Goal: Task Accomplishment & Management: Complete application form

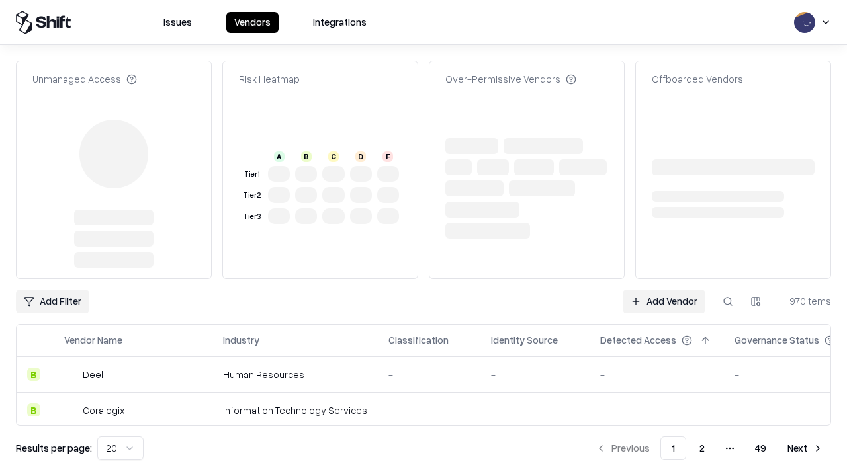
click at [664, 290] on link "Add Vendor" at bounding box center [664, 302] width 83 height 24
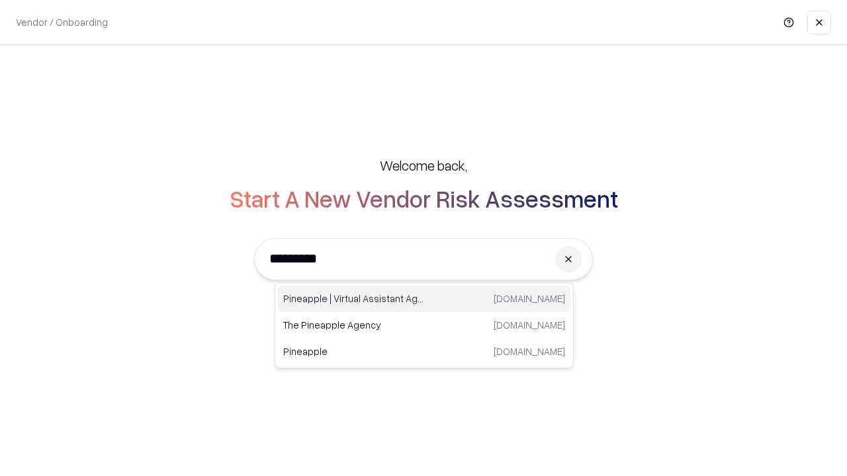
click at [424, 299] on div "Pineapple | Virtual Assistant Agency [DOMAIN_NAME]" at bounding box center [424, 299] width 292 height 26
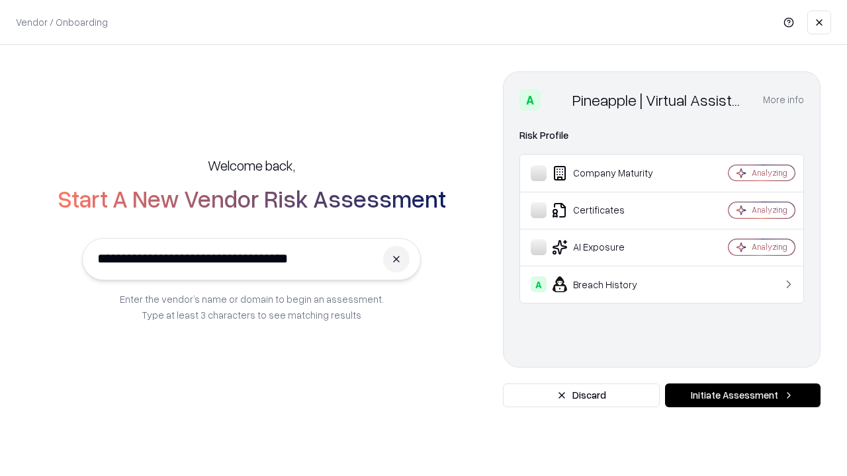
type input "**********"
click at [742, 396] on button "Initiate Assessment" at bounding box center [743, 396] width 156 height 24
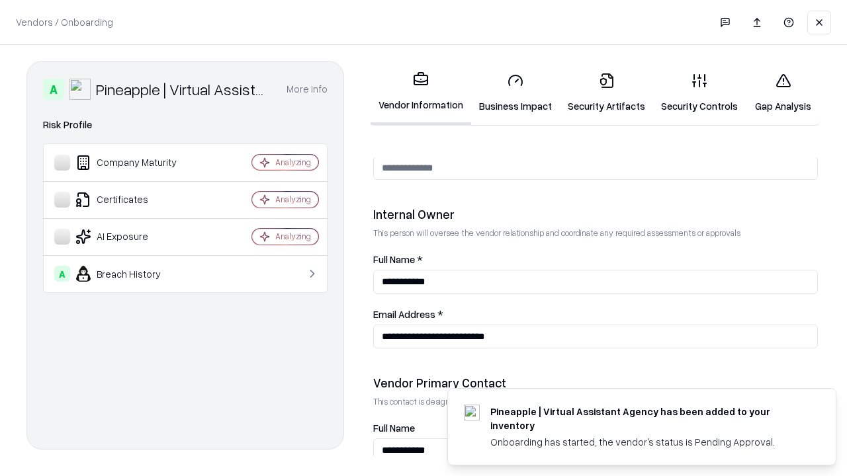
scroll to position [686, 0]
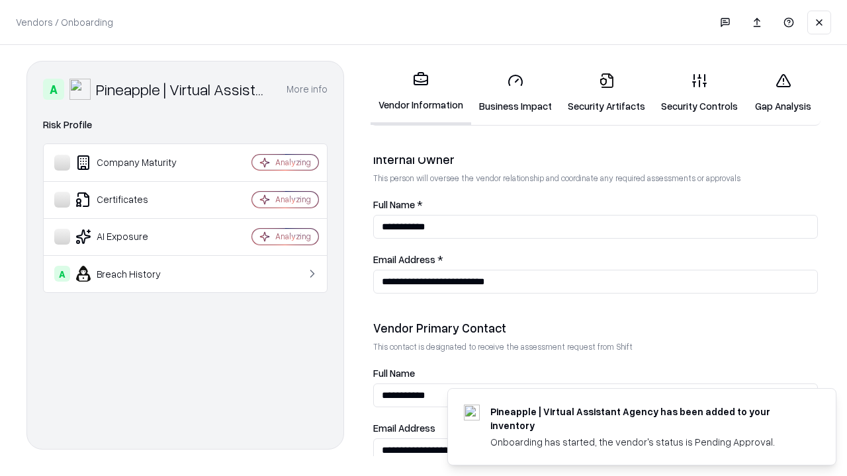
click at [515, 93] on link "Business Impact" at bounding box center [515, 93] width 89 height 62
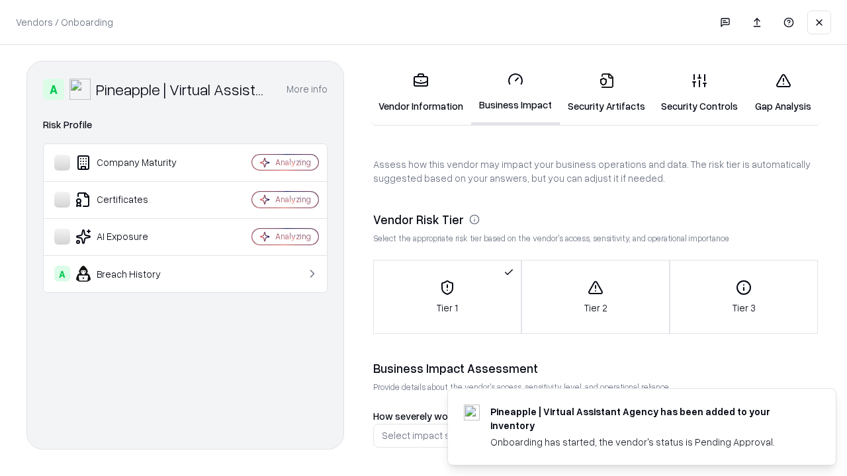
click at [606, 93] on link "Security Artifacts" at bounding box center [606, 93] width 93 height 62
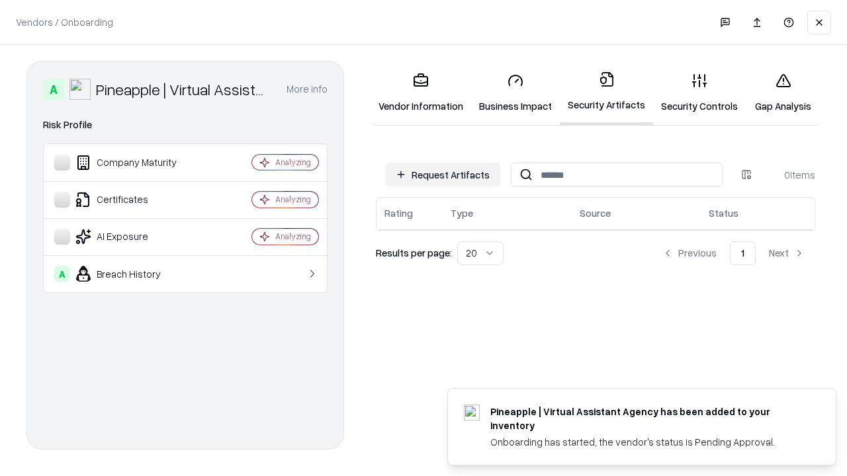
click at [443, 175] on button "Request Artifacts" at bounding box center [442, 175] width 115 height 24
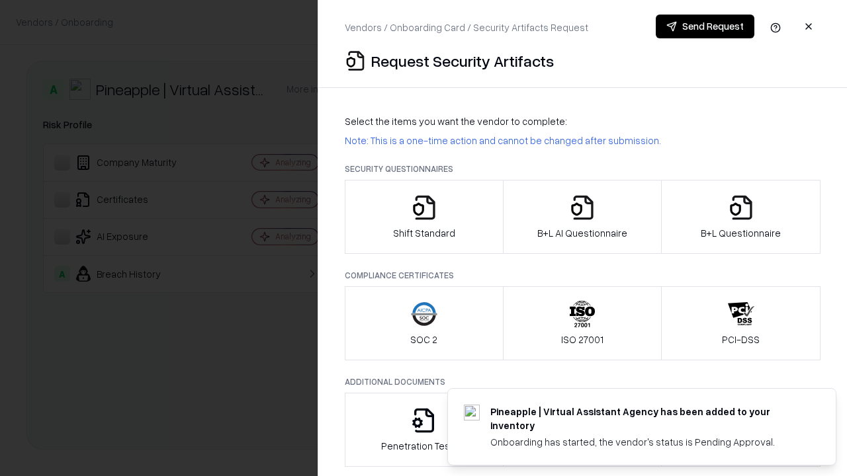
click at [423, 217] on icon "button" at bounding box center [424, 208] width 26 height 26
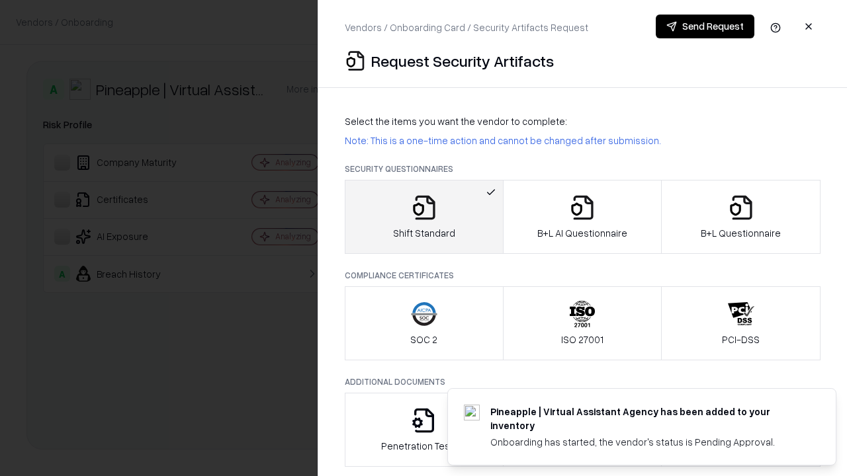
click at [705, 26] on button "Send Request" at bounding box center [705, 27] width 99 height 24
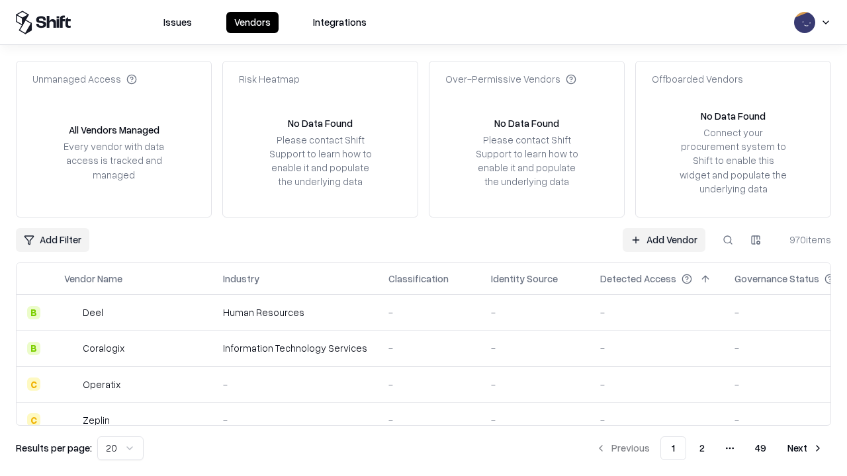
click at [728, 240] on button at bounding box center [728, 240] width 24 height 24
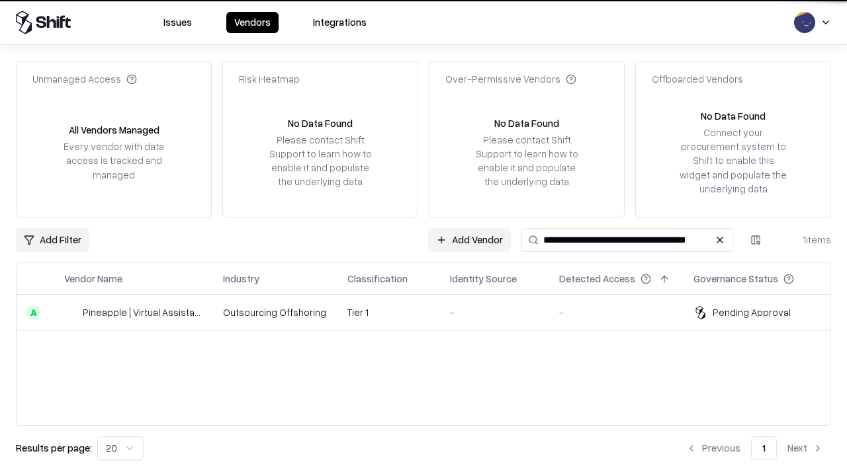
type input "**********"
click at [431, 312] on td "Tier 1" at bounding box center [388, 313] width 103 height 36
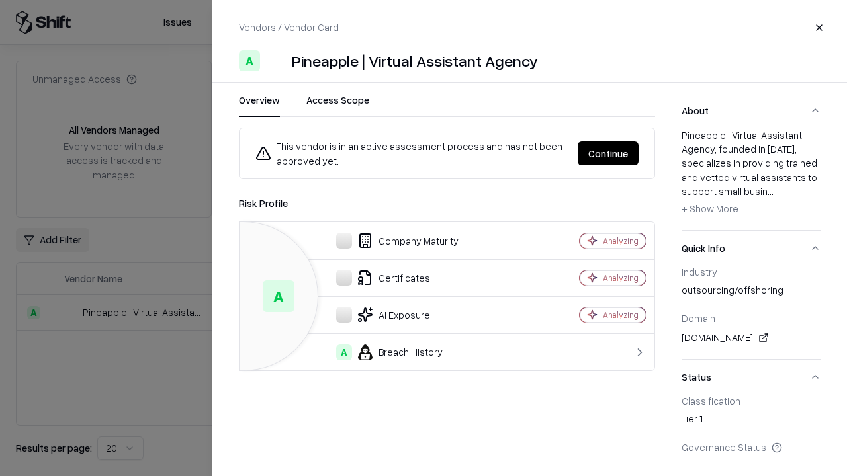
click at [608, 154] on button "Continue" at bounding box center [608, 154] width 61 height 24
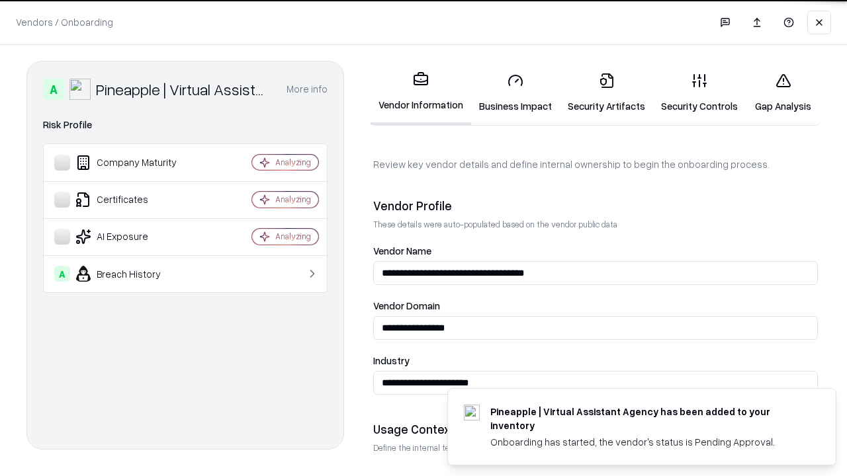
click at [606, 93] on link "Security Artifacts" at bounding box center [606, 93] width 93 height 62
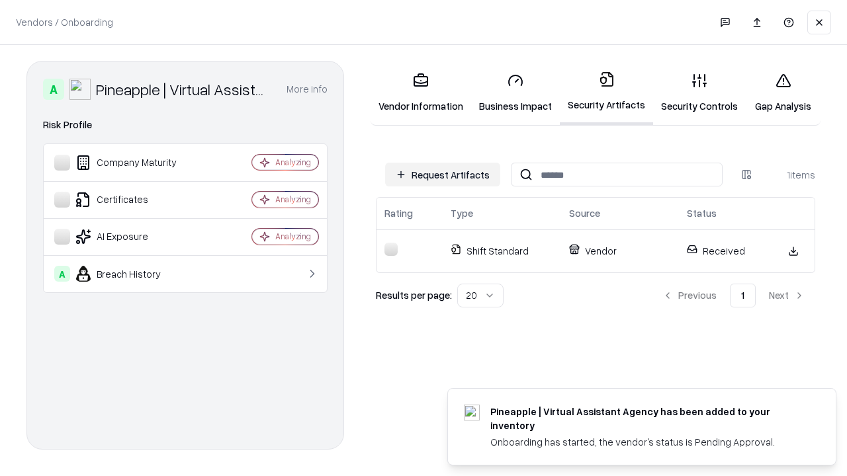
click at [699, 93] on link "Security Controls" at bounding box center [699, 93] width 93 height 62
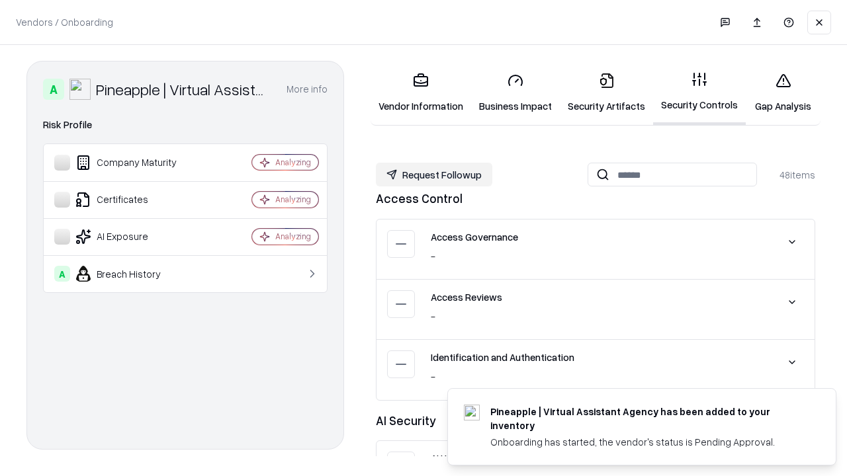
click at [434, 175] on button "Request Followup" at bounding box center [434, 175] width 116 height 24
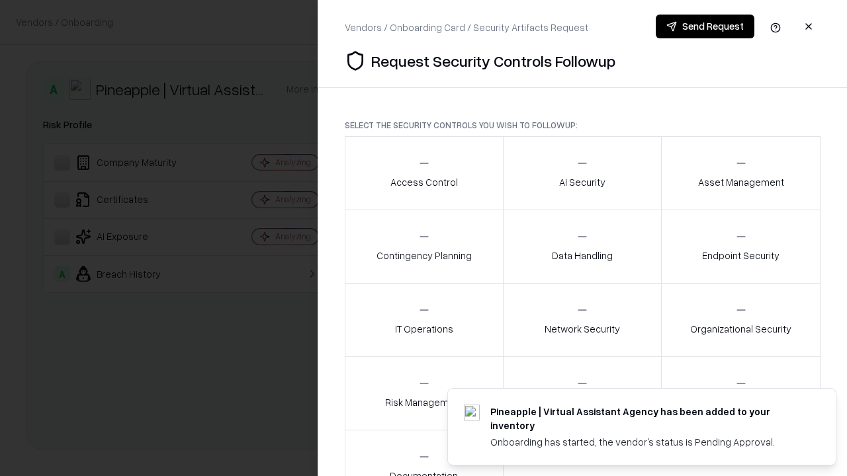
click at [423, 173] on div "Access Control" at bounding box center [423, 173] width 67 height 32
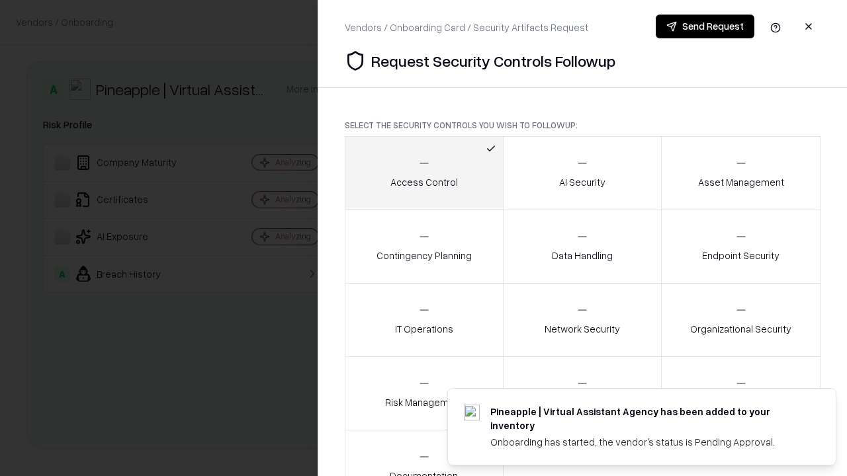
click at [705, 26] on button "Send Request" at bounding box center [705, 27] width 99 height 24
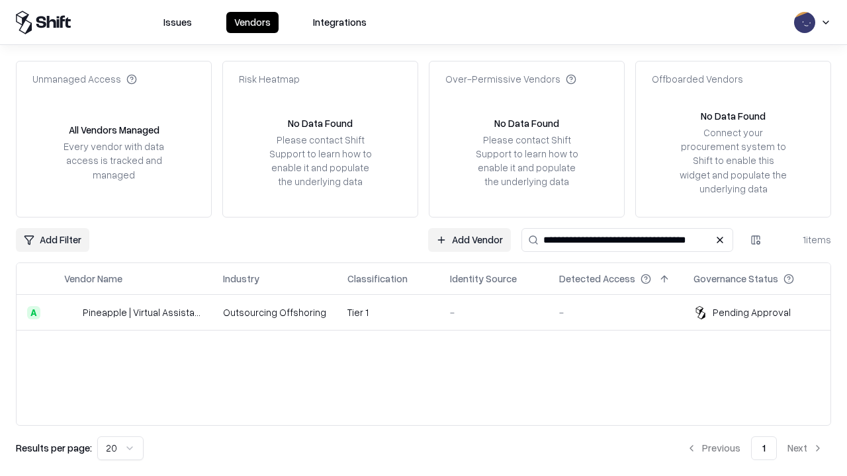
type input "**********"
click at [431, 312] on td "Tier 1" at bounding box center [388, 313] width 103 height 36
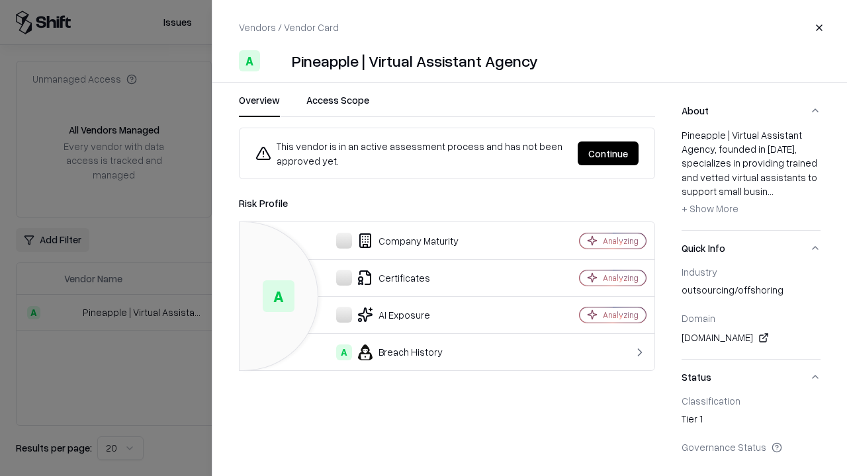
click at [608, 154] on button "Continue" at bounding box center [608, 154] width 61 height 24
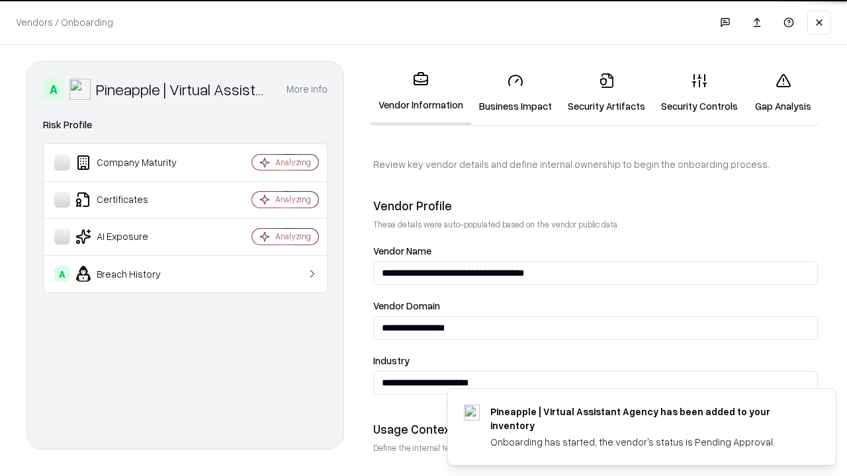
click at [783, 93] on link "Gap Analysis" at bounding box center [783, 93] width 75 height 62
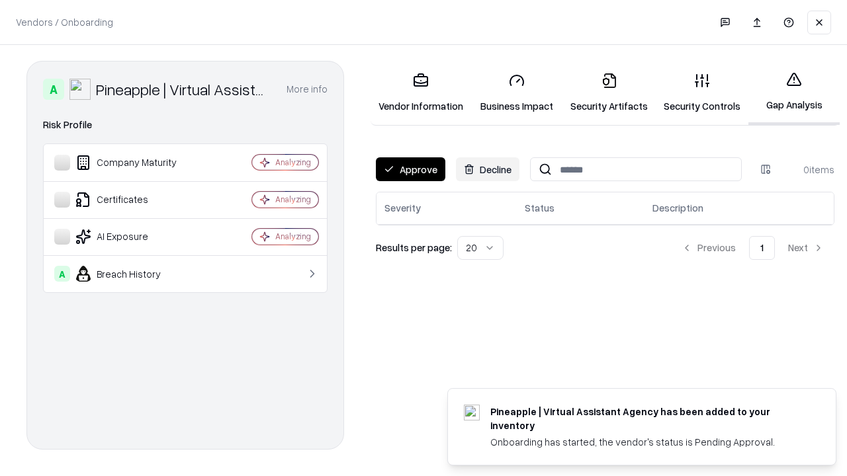
click at [410, 169] on button "Approve" at bounding box center [410, 169] width 69 height 24
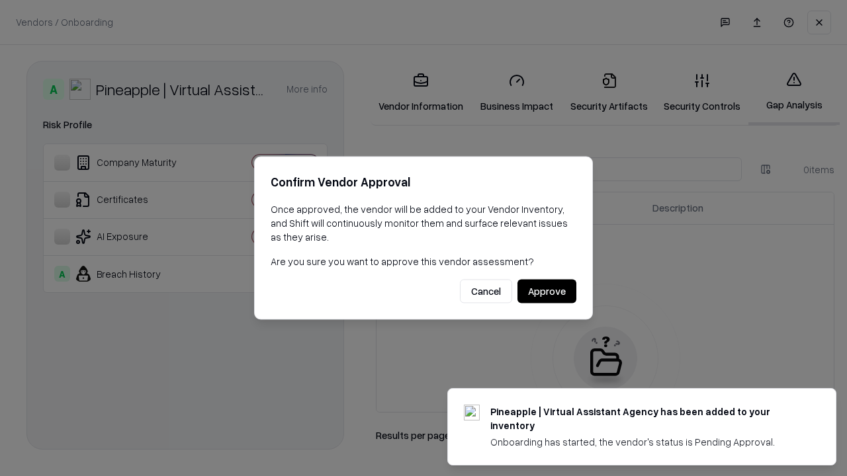
click at [547, 291] on button "Approve" at bounding box center [546, 292] width 59 height 24
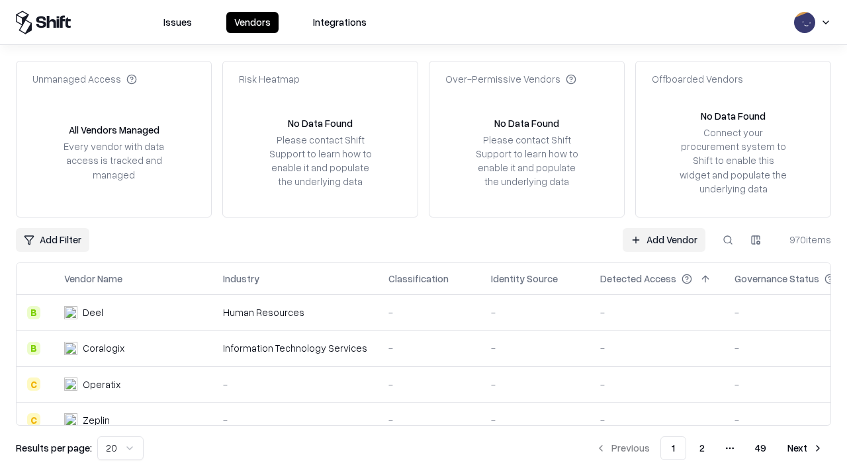
type input "**********"
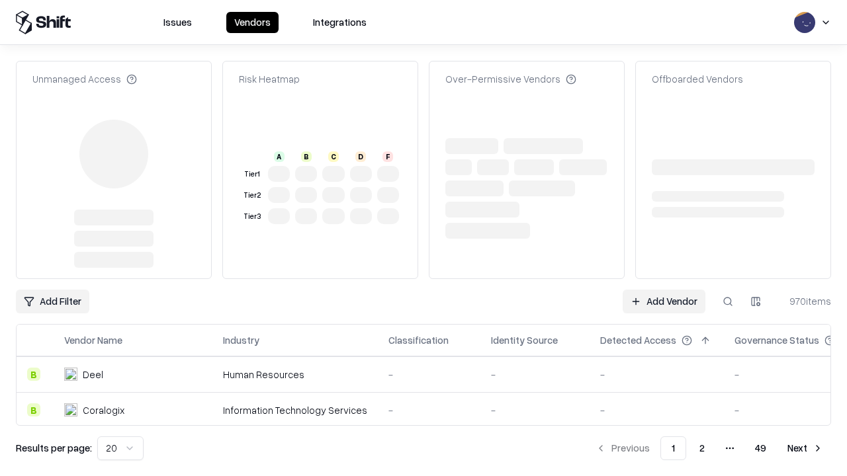
click at [664, 290] on link "Add Vendor" at bounding box center [664, 302] width 83 height 24
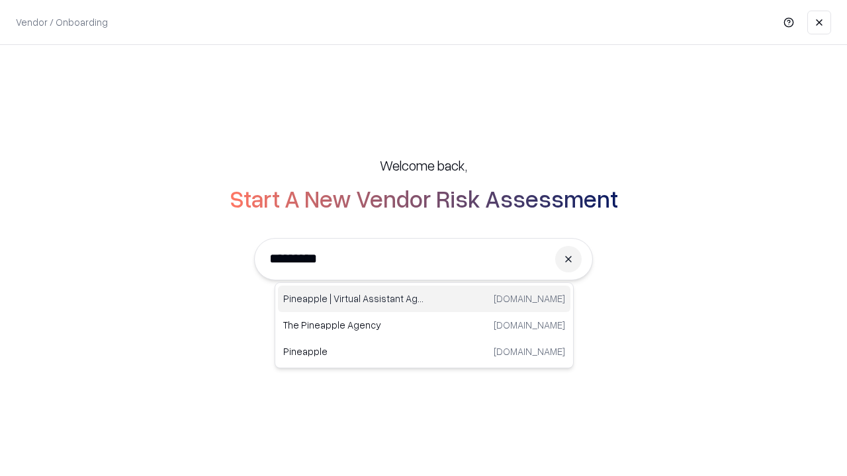
click at [424, 299] on div "Pineapple | Virtual Assistant Agency [DOMAIN_NAME]" at bounding box center [424, 299] width 292 height 26
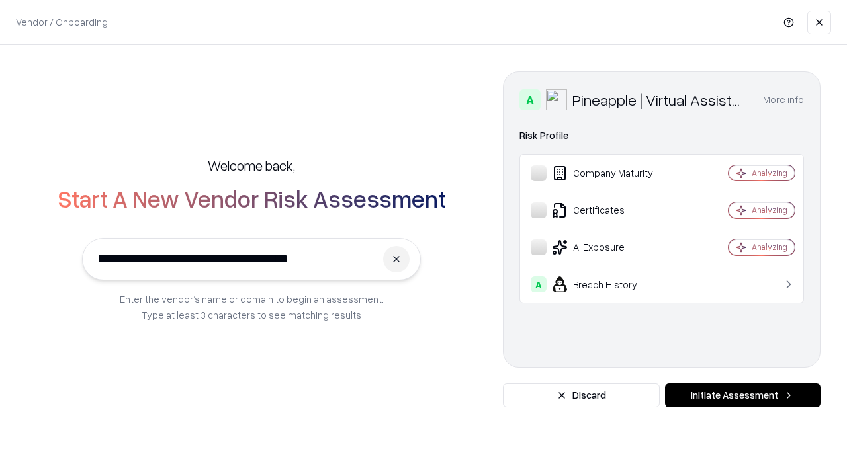
type input "**********"
click at [742, 396] on button "Initiate Assessment" at bounding box center [743, 396] width 156 height 24
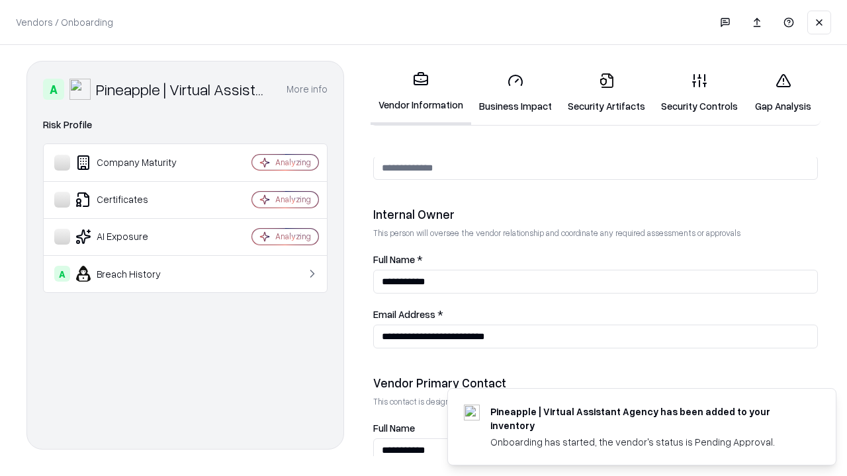
scroll to position [686, 0]
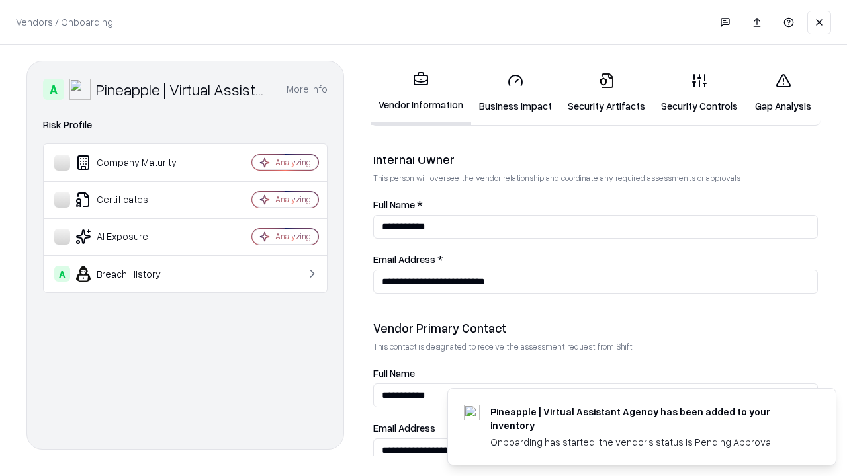
click at [783, 93] on link "Gap Analysis" at bounding box center [783, 93] width 75 height 62
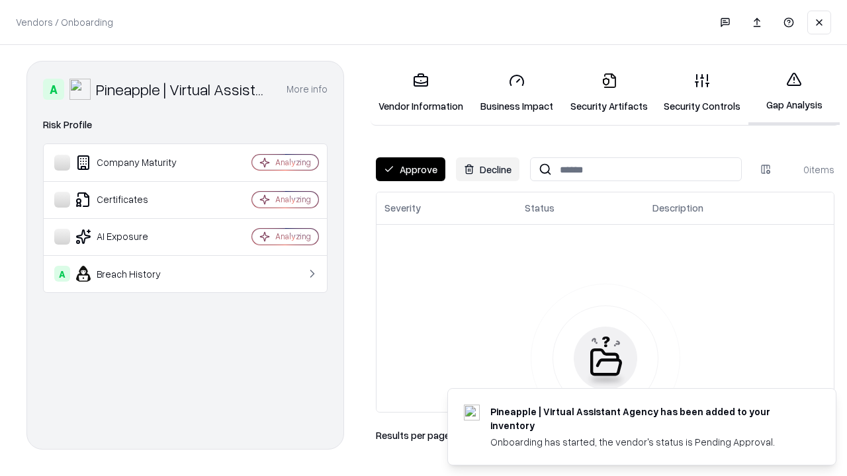
click at [410, 169] on button "Approve" at bounding box center [410, 169] width 69 height 24
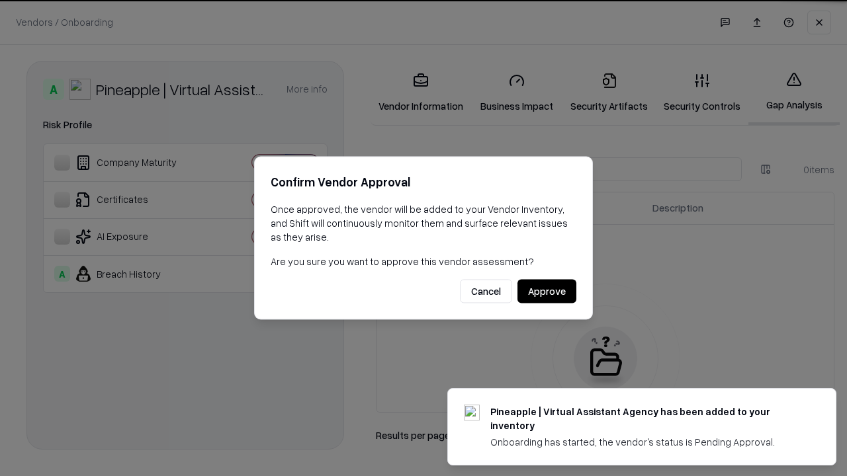
click at [547, 291] on button "Approve" at bounding box center [546, 292] width 59 height 24
